Goal: Task Accomplishment & Management: Use online tool/utility

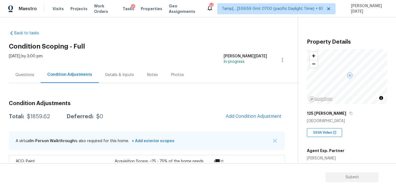
scroll to position [110, 0]
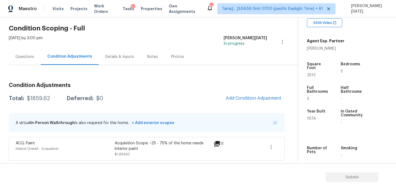
click at [311, 73] on span "2513" at bounding box center [311, 75] width 9 height 4
copy span "2513"
click at [242, 99] on span "Add Condition Adjustment" at bounding box center [253, 98] width 55 height 5
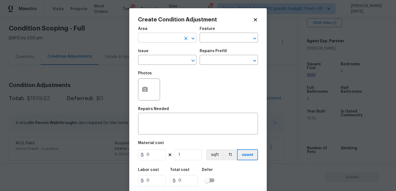
click at [152, 41] on input "text" at bounding box center [159, 38] width 43 height 9
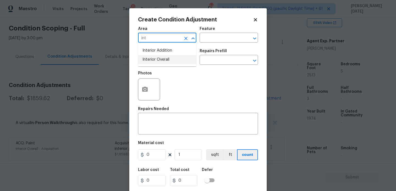
click at [159, 60] on li "Interior Overall" at bounding box center [167, 59] width 58 height 9
type input "Interior Overall"
click at [159, 60] on input "text" at bounding box center [159, 60] width 43 height 9
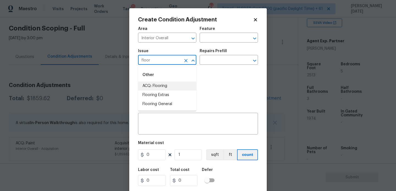
click at [162, 84] on li "ACQ: Flooring" at bounding box center [167, 86] width 58 height 9
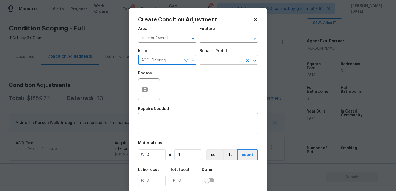
type input "ACQ: Flooring"
click at [215, 60] on input "text" at bounding box center [220, 60] width 43 height 9
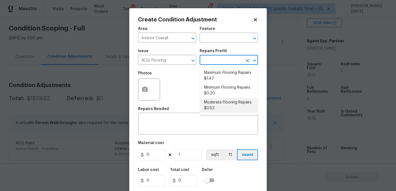
click at [218, 107] on li "Moderate Flooring Repairs $0.52" at bounding box center [228, 105] width 58 height 15
type input "Acquisition"
type textarea "Acquisition Scope: Moderate flooring repairs"
type input "0.52"
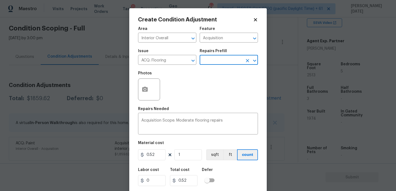
click at [187, 163] on div "Area Interior Overall ​ Feature Acquisition ​ Issue ACQ: Flooring ​ Repairs Pre…" at bounding box center [198, 114] width 120 height 181
click at [189, 161] on figure "Material cost 0.52 1 sqft ft count" at bounding box center [198, 151] width 120 height 20
click at [192, 157] on input "1" at bounding box center [187, 154] width 27 height 11
type input "0"
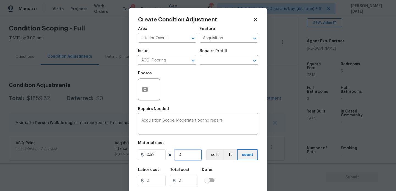
paste input "2513"
type input "2513"
type input "1306.76"
type input "2513"
click at [143, 86] on button "button" at bounding box center [144, 89] width 13 height 21
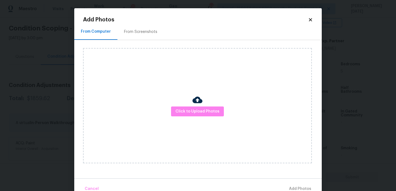
click at [143, 37] on div "From Screenshots" at bounding box center [140, 32] width 46 height 16
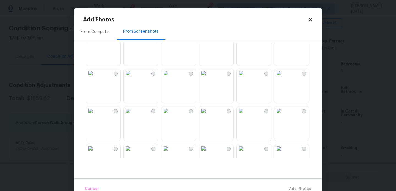
scroll to position [0, 0]
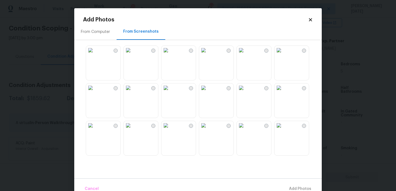
click at [208, 92] on img at bounding box center [203, 88] width 9 height 9
click at [281, 92] on img at bounding box center [278, 88] width 9 height 9
click at [245, 92] on img at bounding box center [241, 88] width 9 height 9
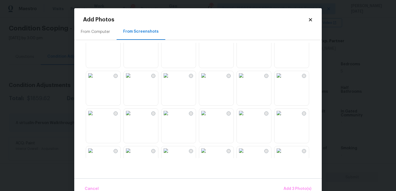
scroll to position [126, 0]
click at [208, 79] on img at bounding box center [203, 75] width 9 height 9
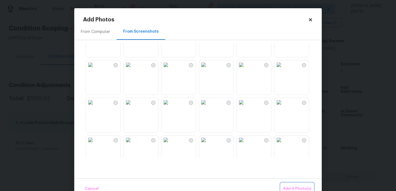
click at [289, 185] on button "Add 4 Photo(s)" at bounding box center [296, 189] width 33 height 12
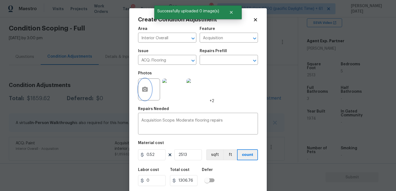
click at [145, 87] on icon "button" at bounding box center [144, 89] width 5 height 5
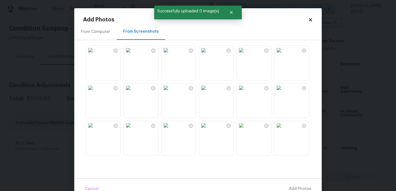
click at [98, 30] on div "From Computer" at bounding box center [95, 31] width 29 height 5
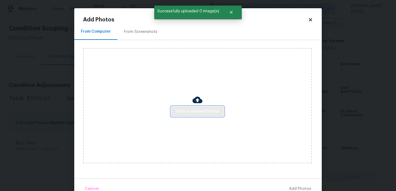
click at [190, 112] on span "Click to Upload Photos" at bounding box center [197, 111] width 44 height 7
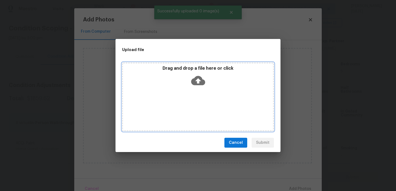
click at [190, 112] on div "Drag and drop a file here or click" at bounding box center [198, 97] width 152 height 69
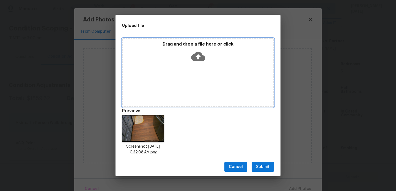
click at [188, 73] on div "Drag and drop a file here or click" at bounding box center [198, 72] width 152 height 69
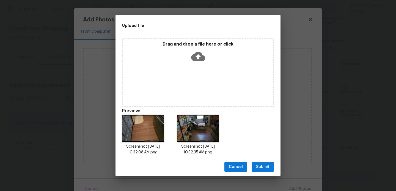
click at [202, 64] on div "Drag and drop a file here or click" at bounding box center [198, 53] width 150 height 24
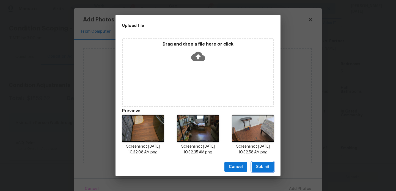
click at [261, 169] on span "Submit" at bounding box center [262, 167] width 13 height 7
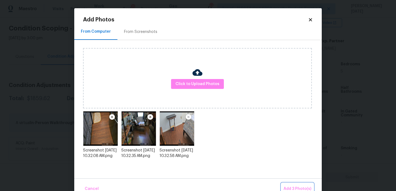
click at [286, 185] on button "Add 3 Photo(s)" at bounding box center [297, 189] width 32 height 12
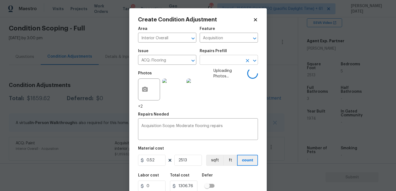
click at [212, 58] on input "text" at bounding box center [220, 60] width 43 height 9
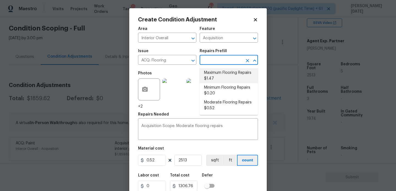
click at [217, 76] on li "Maximum Flooring Repairs $1.47" at bounding box center [228, 75] width 58 height 15
type textarea "Acquisition Scope: Maximum flooring repairs"
type input "1.47"
type input "3694.11"
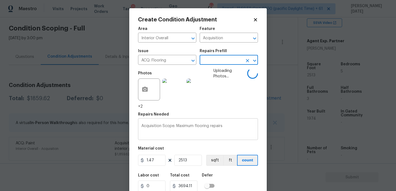
scroll to position [20, 0]
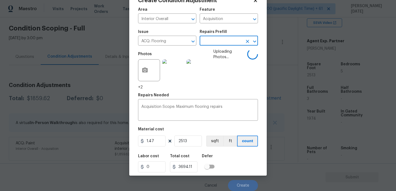
click at [238, 166] on div "Labor cost 0 Total cost 3694.11 Defer" at bounding box center [198, 163] width 120 height 25
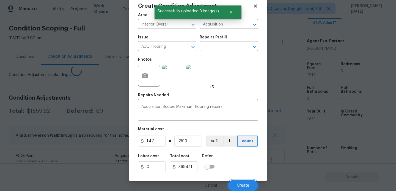
click at [240, 185] on span "Create" at bounding box center [243, 186] width 12 height 4
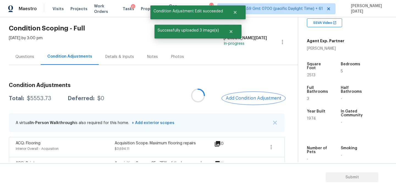
scroll to position [0, 0]
click at [310, 73] on span "2513" at bounding box center [311, 75] width 9 height 4
copy span "2513"
click at [260, 98] on span "Add Condition Adjustment" at bounding box center [253, 98] width 55 height 5
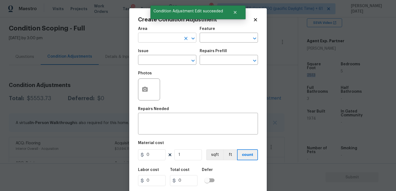
click at [146, 37] on input "text" at bounding box center [159, 38] width 43 height 9
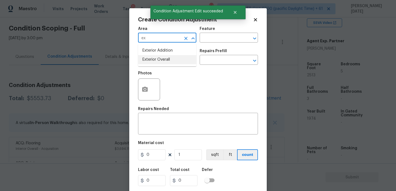
click at [152, 59] on li "Exterior Overall" at bounding box center [167, 59] width 58 height 9
type input "Exterior Overall"
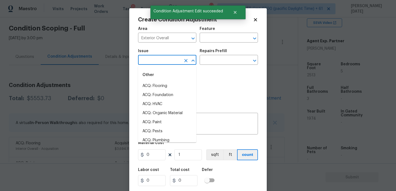
click at [152, 59] on input "text" at bounding box center [159, 60] width 43 height 9
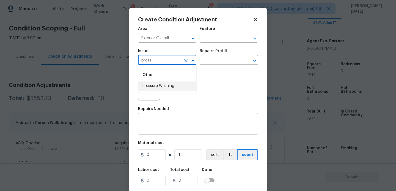
click at [157, 84] on li "Pressure Washing" at bounding box center [167, 86] width 58 height 9
type input "Pressure Washing"
click at [212, 70] on div "Photos" at bounding box center [198, 86] width 120 height 36
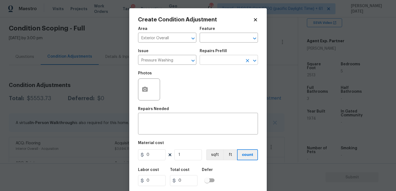
click at [220, 62] on input "text" at bounding box center [220, 60] width 43 height 9
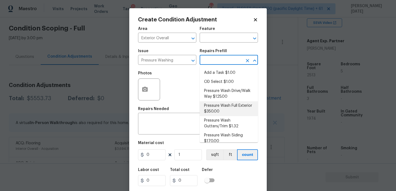
click at [222, 109] on li "Pressure Wash Full Exterior $350.00" at bounding box center [228, 108] width 58 height 15
type input "Siding"
type textarea "Pressure wash the House, Flatwork, Deck and Garage interior."
type input "350"
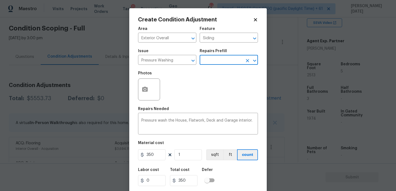
scroll to position [14, 0]
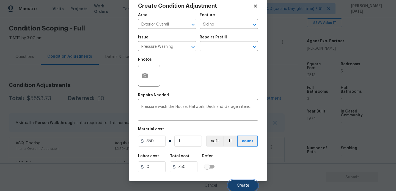
click at [237, 183] on button "Create" at bounding box center [243, 185] width 30 height 11
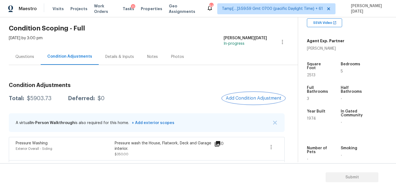
scroll to position [0, 0]
click at [259, 97] on span "Add Condition Adjustment" at bounding box center [253, 98] width 55 height 5
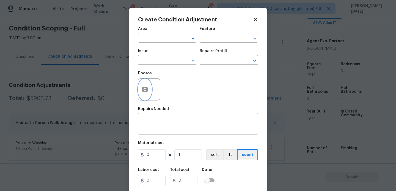
click at [143, 89] on icon "button" at bounding box center [144, 89] width 5 height 5
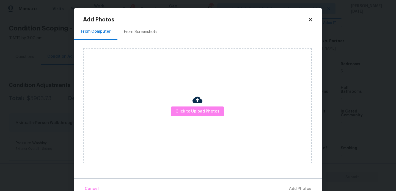
click at [139, 21] on h2 "Add Photos" at bounding box center [195, 19] width 225 height 5
click at [140, 30] on div "From Screenshots" at bounding box center [140, 31] width 33 height 5
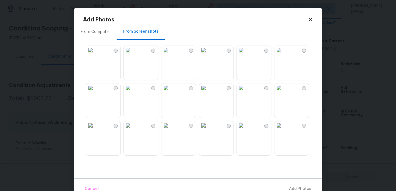
click at [95, 55] on img at bounding box center [90, 50] width 9 height 9
click at [105, 119] on div at bounding box center [202, 100] width 238 height 115
click at [95, 92] on img at bounding box center [90, 88] width 9 height 9
click at [132, 130] on img at bounding box center [128, 125] width 9 height 9
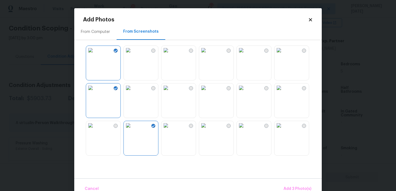
click at [170, 130] on img at bounding box center [165, 125] width 9 height 9
click at [208, 130] on img at bounding box center [203, 125] width 9 height 9
click at [245, 130] on img at bounding box center [241, 125] width 9 height 9
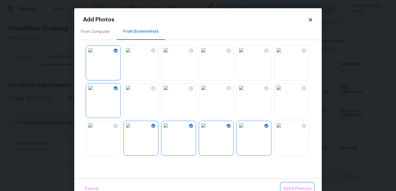
click at [298, 188] on span "Add 6 Photo(s)" at bounding box center [297, 189] width 28 height 7
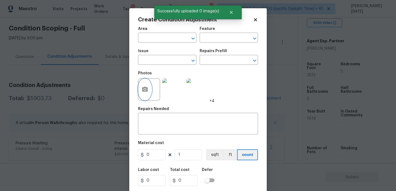
scroll to position [14, 0]
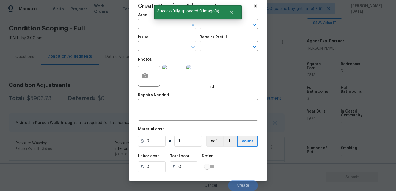
click at [141, 20] on div "Area" at bounding box center [167, 16] width 58 height 7
click at [144, 25] on input "text" at bounding box center [159, 24] width 43 height 9
click at [152, 43] on li "Exterior Overall" at bounding box center [167, 45] width 58 height 9
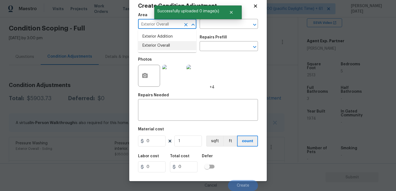
type input "Exterior Overall"
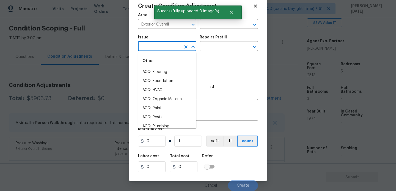
click at [152, 43] on input "text" at bounding box center [159, 47] width 43 height 9
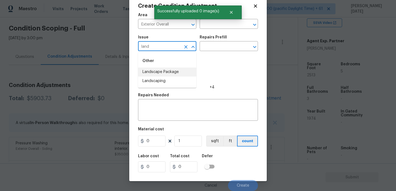
click at [162, 71] on li "Landscape Package" at bounding box center [167, 72] width 58 height 9
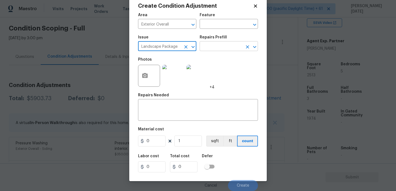
type input "Landscape Package"
click at [225, 47] on input "text" at bounding box center [220, 47] width 43 height 9
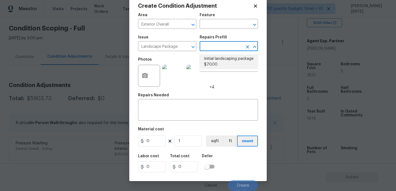
click at [223, 61] on li "Initial landscaping package $70.00" at bounding box center [228, 61] width 58 height 15
type input "Home Readiness Packages"
type textarea "Mowing of grass up to 6" in height. Mow, edge along driveways & sidewalks, trim…"
type input "70"
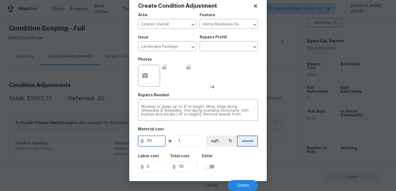
click at [161, 145] on input "70" at bounding box center [151, 141] width 27 height 11
type input "750"
click at [243, 78] on div "Photos +4" at bounding box center [198, 72] width 120 height 36
click at [246, 178] on div "Cancel Create" at bounding box center [198, 183] width 120 height 15
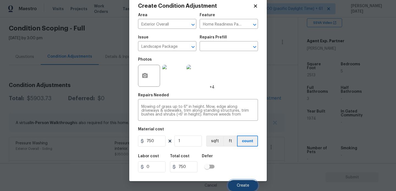
click at [245, 182] on button "Create" at bounding box center [243, 185] width 30 height 11
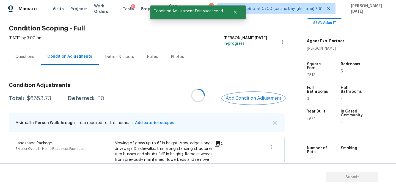
scroll to position [0, 0]
click at [245, 101] on span "Add Condition Adjustment" at bounding box center [253, 98] width 55 height 5
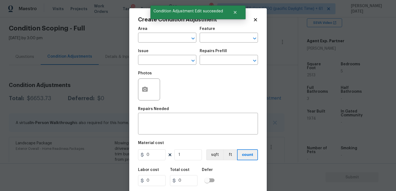
click at [245, 101] on div "Photos" at bounding box center [198, 86] width 120 height 36
click at [143, 90] on icon "button" at bounding box center [144, 89] width 7 height 7
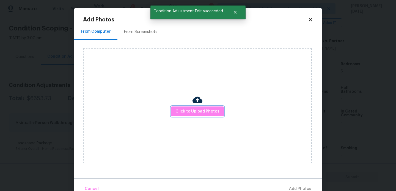
click at [190, 115] on span "Click to Upload Photos" at bounding box center [197, 111] width 44 height 7
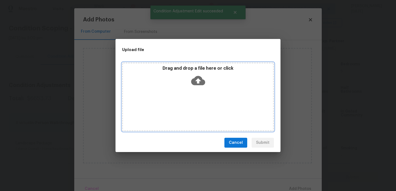
click at [190, 115] on div "Drag and drop a file here or click" at bounding box center [198, 97] width 152 height 69
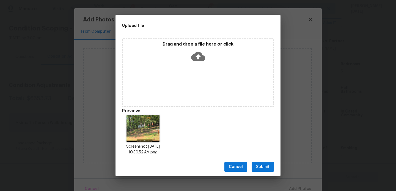
click at [266, 169] on span "Submit" at bounding box center [262, 167] width 13 height 7
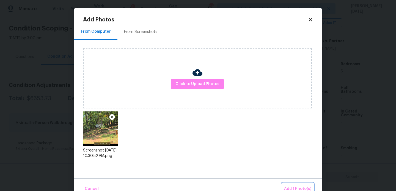
click at [289, 187] on span "Add 1 Photo(s)" at bounding box center [297, 189] width 27 height 7
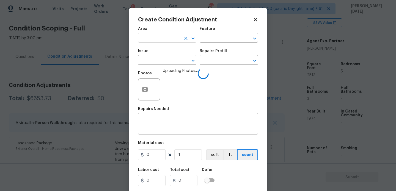
click at [158, 40] on input "text" at bounding box center [159, 38] width 43 height 9
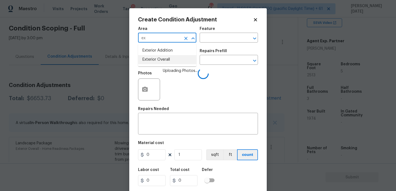
click at [162, 62] on li "Exterior Overall" at bounding box center [167, 59] width 58 height 9
type input "Exterior Overall"
click at [162, 62] on input "text" at bounding box center [159, 60] width 43 height 9
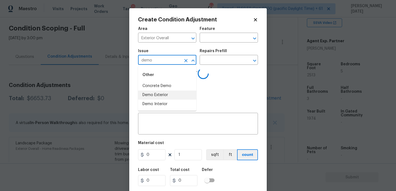
click at [158, 94] on li "Demo Exterior" at bounding box center [167, 95] width 58 height 9
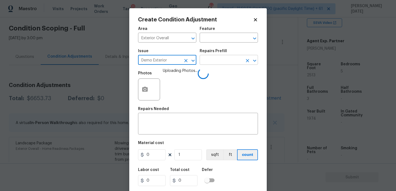
type input "Demo Exterior"
click at [220, 61] on input "text" at bounding box center [220, 60] width 43 height 9
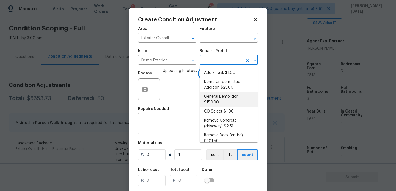
click at [220, 101] on li "General Demolition $150.00" at bounding box center [228, 99] width 58 height 15
type input "Demolition"
type textarea "Decks, sheds, above ground pools,"
type input "150"
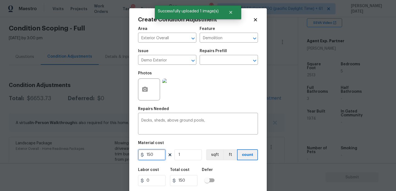
drag, startPoint x: 158, startPoint y: 159, endPoint x: 91, endPoint y: 146, distance: 68.2
click at [85, 156] on div "Create Condition Adjustment Area Exterior Overall ​ Feature Demolition ​ Issue …" at bounding box center [198, 95] width 396 height 191
type input "2000"
click at [215, 124] on textarea "Decks, sheds, above ground pools," at bounding box center [197, 125] width 113 height 12
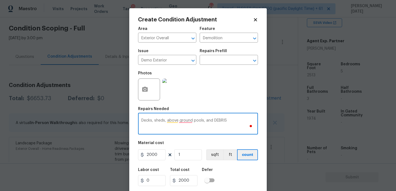
scroll to position [14, 0]
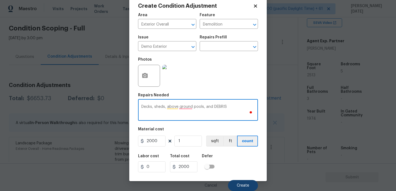
type textarea "Decks, sheds, above ground pools, and DEBRIS"
click at [246, 188] on button "Create" at bounding box center [243, 185] width 30 height 11
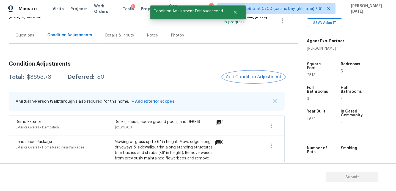
scroll to position [64, 0]
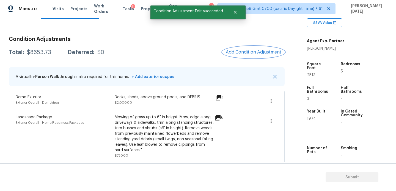
click at [249, 55] on button "Add Condition Adjustment" at bounding box center [253, 52] width 62 height 12
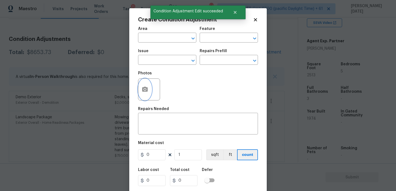
click at [141, 95] on button "button" at bounding box center [144, 89] width 13 height 21
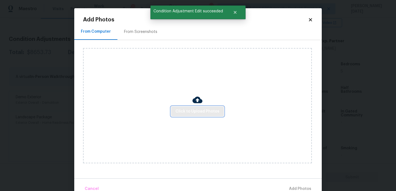
click at [197, 111] on span "Click to Upload Photos" at bounding box center [197, 111] width 44 height 7
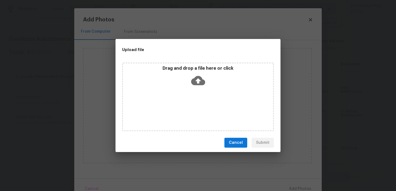
click at [197, 111] on div "Drag and drop a file here or click" at bounding box center [198, 97] width 152 height 69
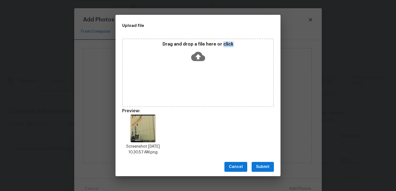
click at [276, 173] on div "Cancel Submit" at bounding box center [197, 167] width 165 height 19
click at [270, 170] on button "Submit" at bounding box center [262, 167] width 22 height 10
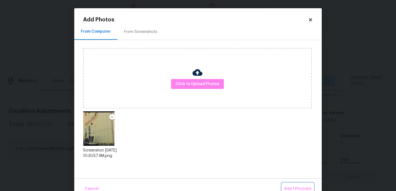
click at [289, 187] on span "Add 1 Photo(s)" at bounding box center [297, 189] width 27 height 7
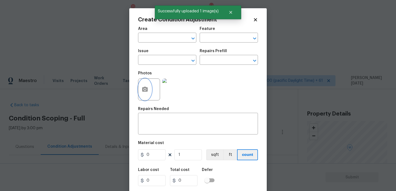
scroll to position [110, 0]
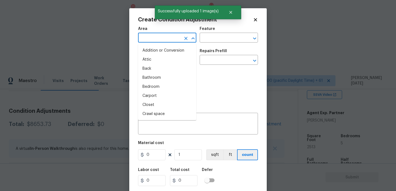
click at [162, 35] on input "text" at bounding box center [159, 38] width 43 height 9
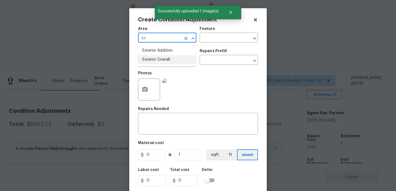
click at [161, 58] on li "Exterior Overall" at bounding box center [167, 59] width 58 height 9
type input "Exterior Overall"
click at [161, 58] on input "text" at bounding box center [159, 60] width 43 height 9
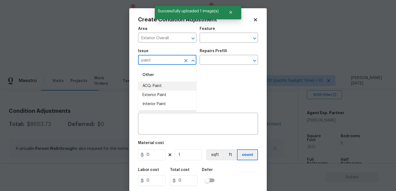
click at [165, 83] on li "ACQ: Paint" at bounding box center [167, 86] width 58 height 9
type input "ACQ: Paint"
click at [218, 61] on input "text" at bounding box center [220, 60] width 43 height 9
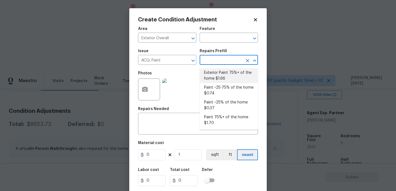
click at [220, 76] on li "Exterior Paint 75%+ of the home $1.66" at bounding box center [228, 75] width 58 height 15
type input "Acquisition"
type input "1.66"
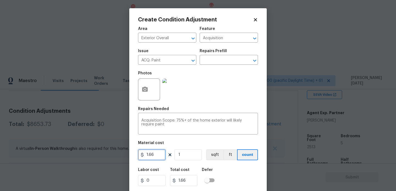
click at [157, 159] on input "1.66" at bounding box center [151, 154] width 27 height 11
type input "1.5"
click at [194, 158] on input "1" at bounding box center [187, 154] width 27 height 11
type input "1.5"
type input "0"
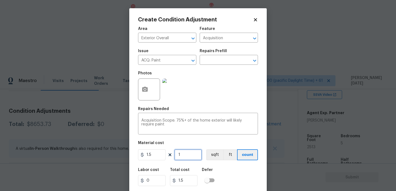
type input "0"
paste input "1693"
type input "1693"
type input "2539.5"
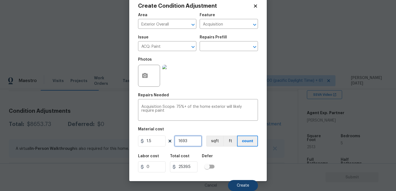
type input "1693"
click at [235, 184] on button "Create" at bounding box center [243, 185] width 30 height 11
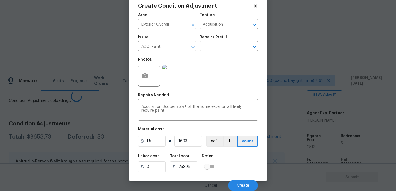
click at [233, 72] on div "Photos" at bounding box center [198, 72] width 120 height 36
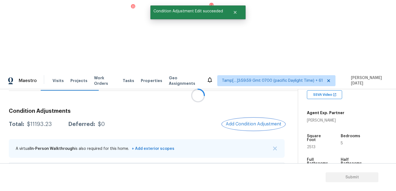
scroll to position [0, 0]
click at [249, 122] on span "Add Condition Adjustment" at bounding box center [253, 124] width 55 height 5
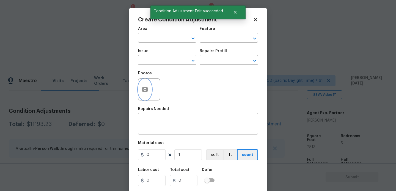
click at [143, 88] on icon "button" at bounding box center [144, 89] width 5 height 5
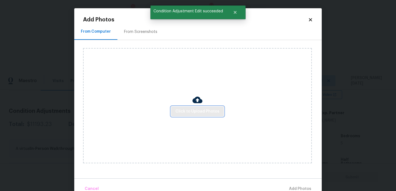
click at [181, 107] on button "Click to Upload Photos" at bounding box center [197, 112] width 53 height 10
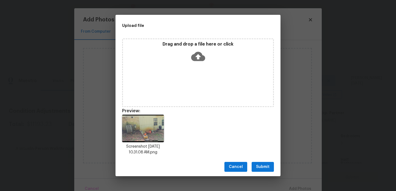
click at [192, 60] on icon at bounding box center [198, 56] width 14 height 9
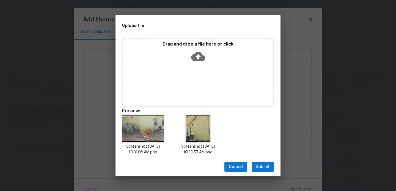
click at [257, 163] on button "Submit" at bounding box center [262, 167] width 22 height 10
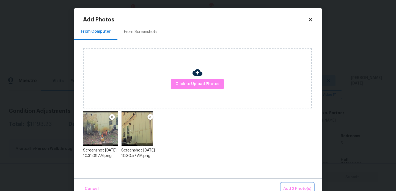
click at [290, 186] on span "Add 2 Photo(s)" at bounding box center [297, 189] width 28 height 7
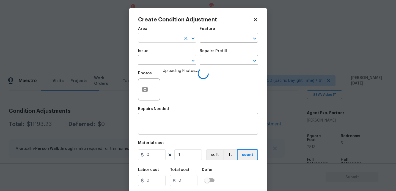
click at [159, 40] on input "text" at bounding box center [159, 38] width 43 height 9
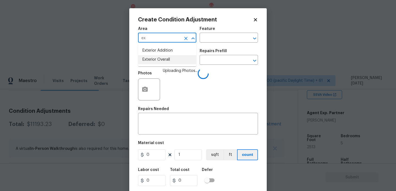
click at [159, 60] on li "Exterior Overall" at bounding box center [167, 59] width 58 height 9
type input "Exterior Overall"
click at [214, 43] on div "Area Exterior Overall ​ Feature ​" at bounding box center [198, 35] width 120 height 22
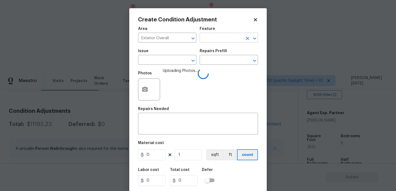
click at [222, 41] on input "text" at bounding box center [220, 38] width 43 height 9
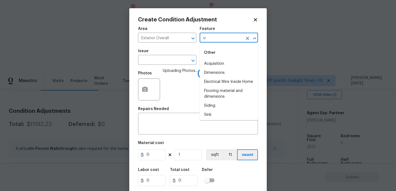
type input "sid"
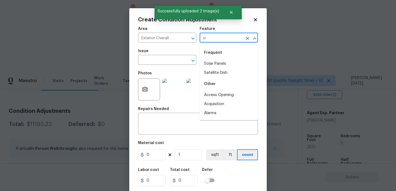
type input "sid"
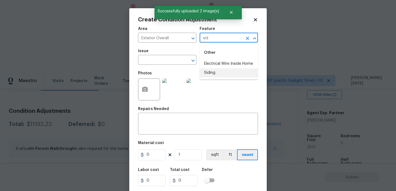
click at [212, 72] on li "Siding" at bounding box center [228, 72] width 58 height 9
type input "Siding"
click at [149, 63] on input "text" at bounding box center [159, 60] width 43 height 9
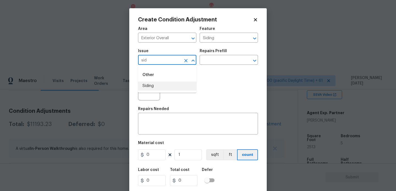
click at [155, 88] on li "Siding" at bounding box center [167, 86] width 58 height 9
type input "Siding"
click at [152, 151] on input "0" at bounding box center [151, 154] width 27 height 11
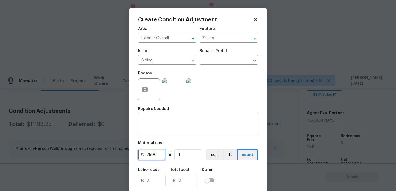
type input "2500"
click at [163, 127] on textarea at bounding box center [197, 125] width 113 height 12
type input "2500"
click at [166, 120] on textarea "To enrich screen reader interactions, please activate Accessibility in Grammarl…" at bounding box center [197, 125] width 113 height 12
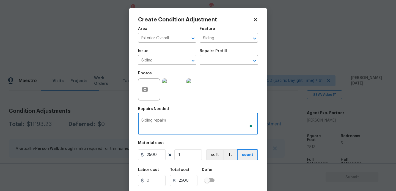
scroll to position [14, 0]
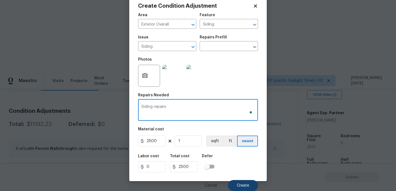
type textarea "Siding repairs"
click at [238, 185] on span "Create" at bounding box center [243, 186] width 12 height 4
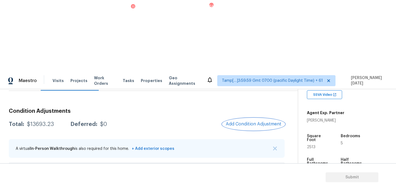
scroll to position [0, 0]
click at [270, 118] on button "Add Condition Adjustment" at bounding box center [253, 124] width 62 height 12
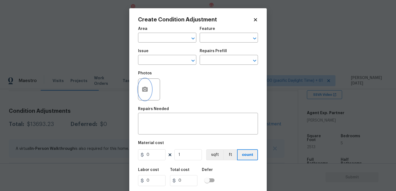
click at [151, 90] on button "button" at bounding box center [144, 89] width 13 height 21
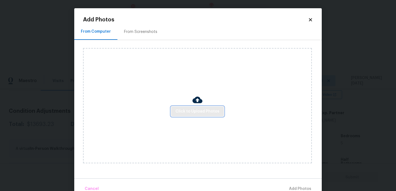
click at [187, 111] on span "Click to Upload Photos" at bounding box center [197, 111] width 44 height 7
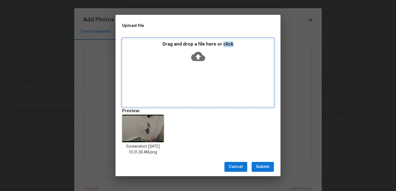
click at [185, 56] on div "Drag and drop a file here or click" at bounding box center [198, 53] width 150 height 24
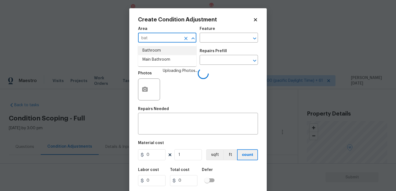
click at [156, 53] on li "Bathroom" at bounding box center [167, 50] width 58 height 9
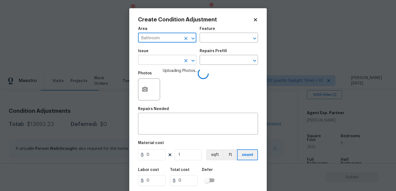
type input "Bathroom"
click at [152, 62] on input "text" at bounding box center [159, 60] width 43 height 9
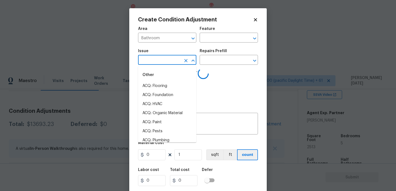
type input "p"
type input "l"
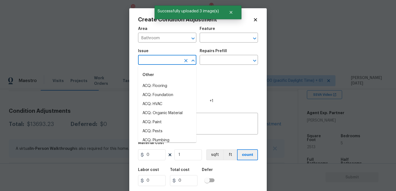
type input "u"
click at [161, 95] on li "Bathroom Plumbing" at bounding box center [167, 95] width 58 height 9
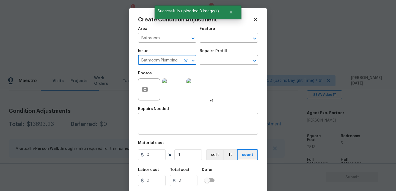
type input "Bathroom Plumbing"
click at [211, 67] on div "Issue Bathroom Plumbing ​ Repairs Prefill ​" at bounding box center [198, 57] width 120 height 22
click at [219, 63] on input "text" at bounding box center [220, 60] width 43 height 9
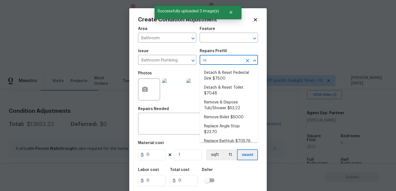
type input "ref"
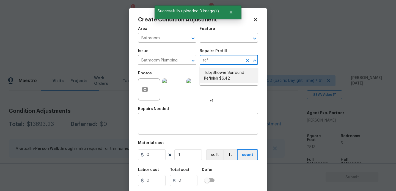
click at [219, 79] on li "Tub/Shower Surround Refinish $6.42" at bounding box center [228, 75] width 58 height 15
type input "Plumbing"
type input "6.42"
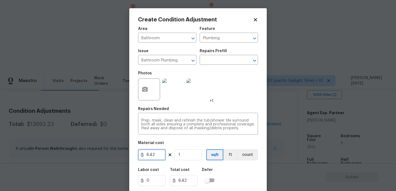
drag, startPoint x: 149, startPoint y: 154, endPoint x: 77, endPoint y: 153, distance: 72.3
click at [77, 153] on div "Create Condition Adjustment Area Bathroom ​ Feature Plumbing ​ Issue Bathroom P…" at bounding box center [198, 95] width 396 height 191
type input "350"
click at [185, 154] on input "1" at bounding box center [187, 154] width 27 height 11
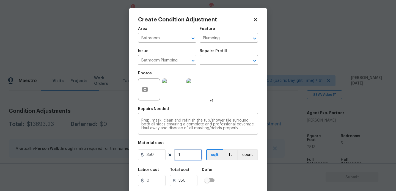
type input "0"
type input "3"
type input "1050"
type input "3"
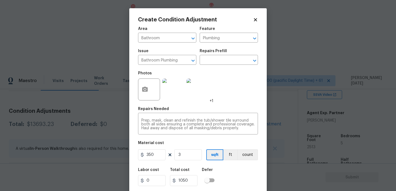
click at [248, 90] on div "Photos +1" at bounding box center [198, 86] width 120 height 36
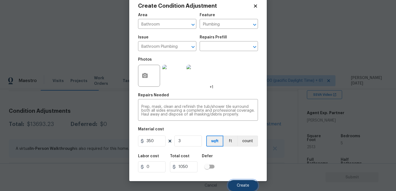
click at [239, 184] on span "Create" at bounding box center [243, 186] width 12 height 4
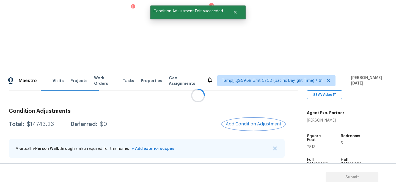
scroll to position [0, 0]
click at [257, 122] on span "Add Condition Adjustment" at bounding box center [253, 124] width 55 height 5
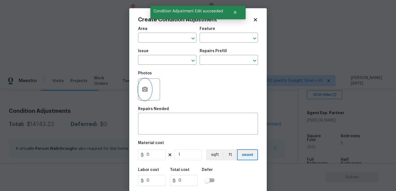
click at [144, 92] on icon "button" at bounding box center [144, 89] width 7 height 7
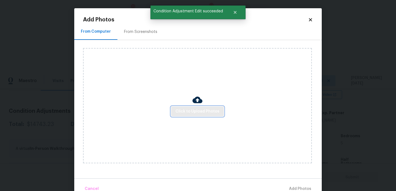
click at [190, 111] on span "Click to Upload Photos" at bounding box center [197, 111] width 44 height 7
